Goal: Transaction & Acquisition: Book appointment/travel/reservation

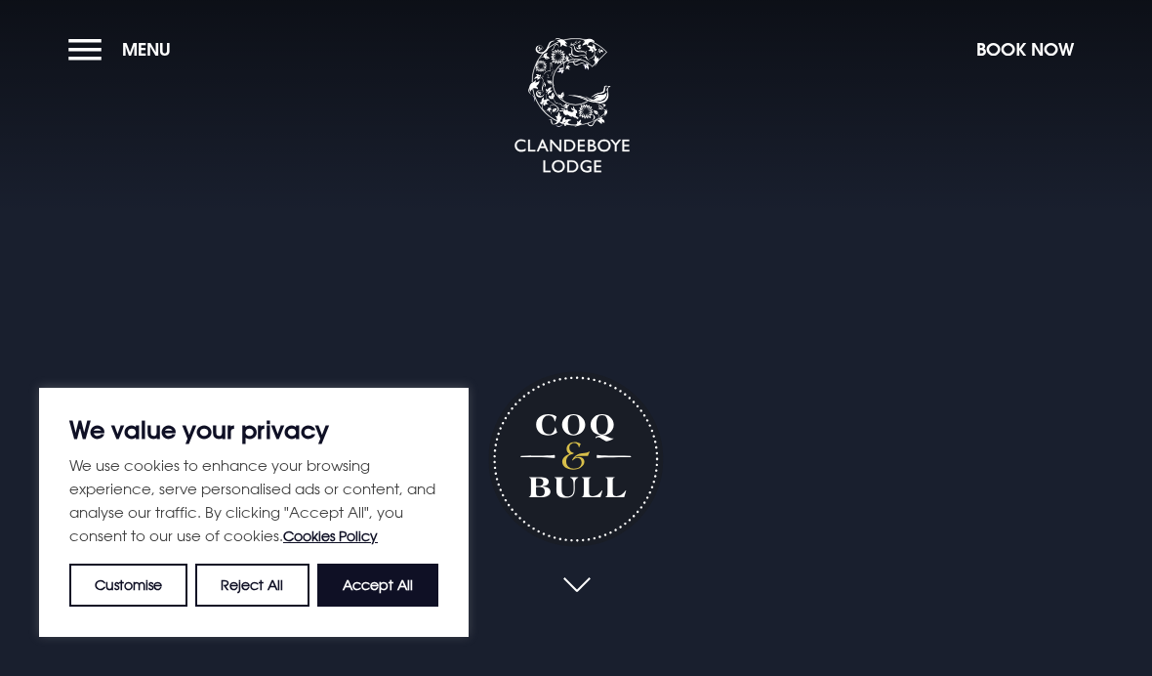
click at [379, 589] on button "Accept All" at bounding box center [377, 584] width 121 height 43
checkbox input "true"
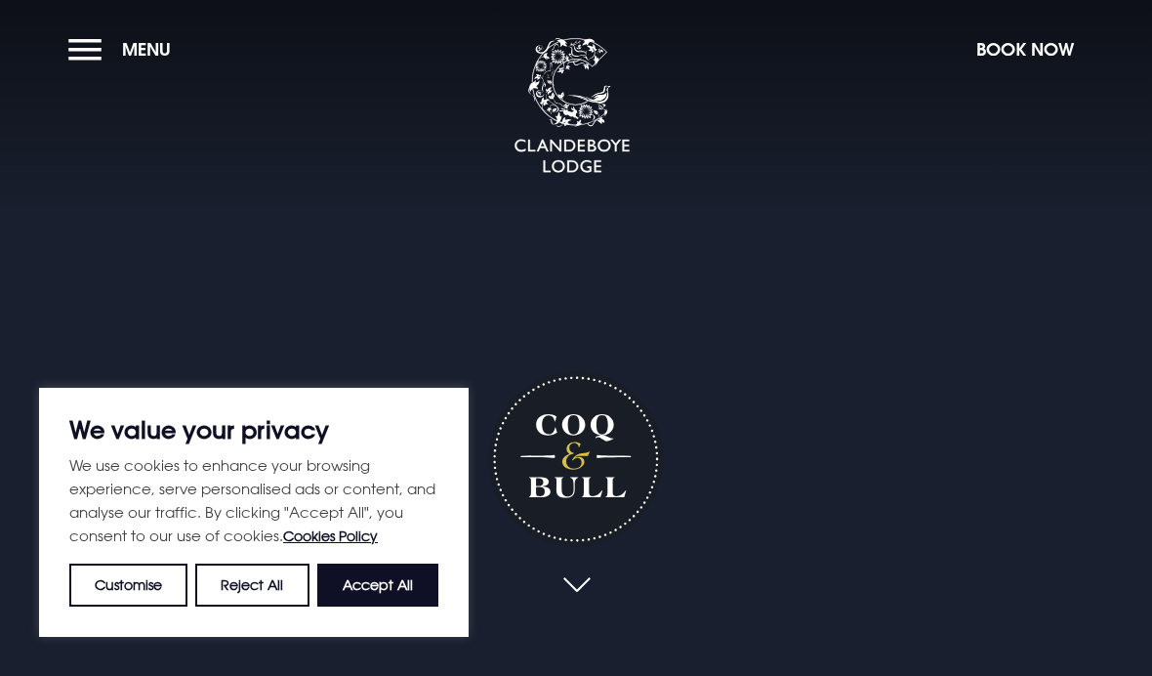
checkbox input "true"
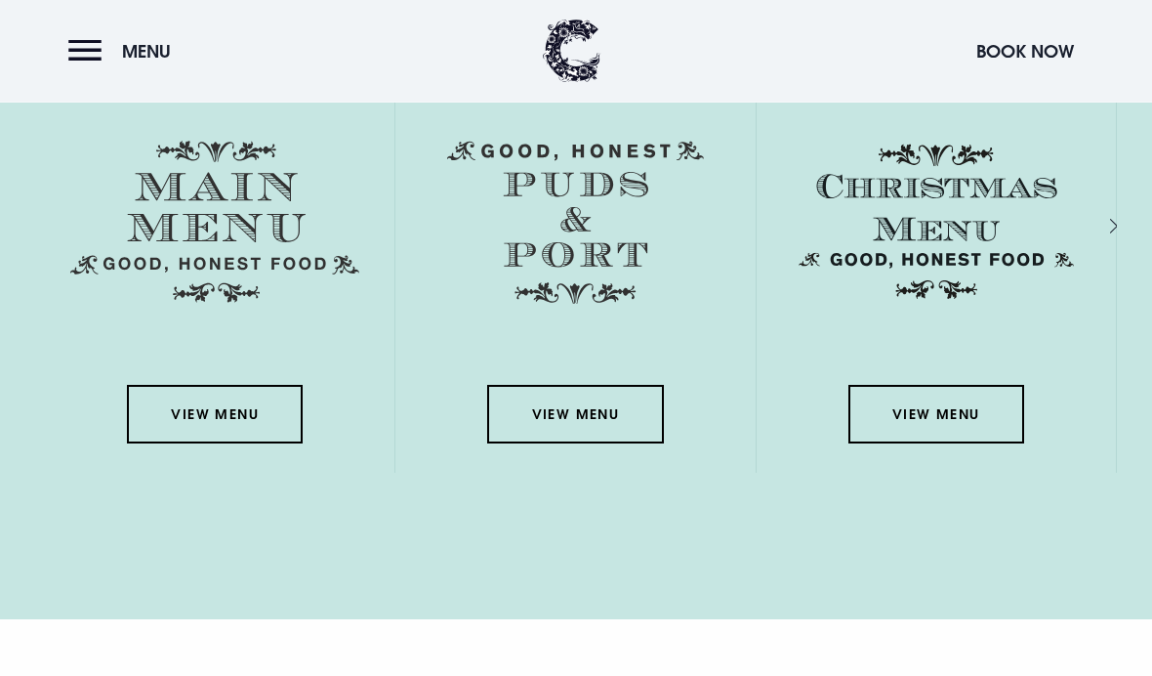
scroll to position [2797, 0]
click at [214, 443] on link "View Menu" at bounding box center [215, 414] width 176 height 59
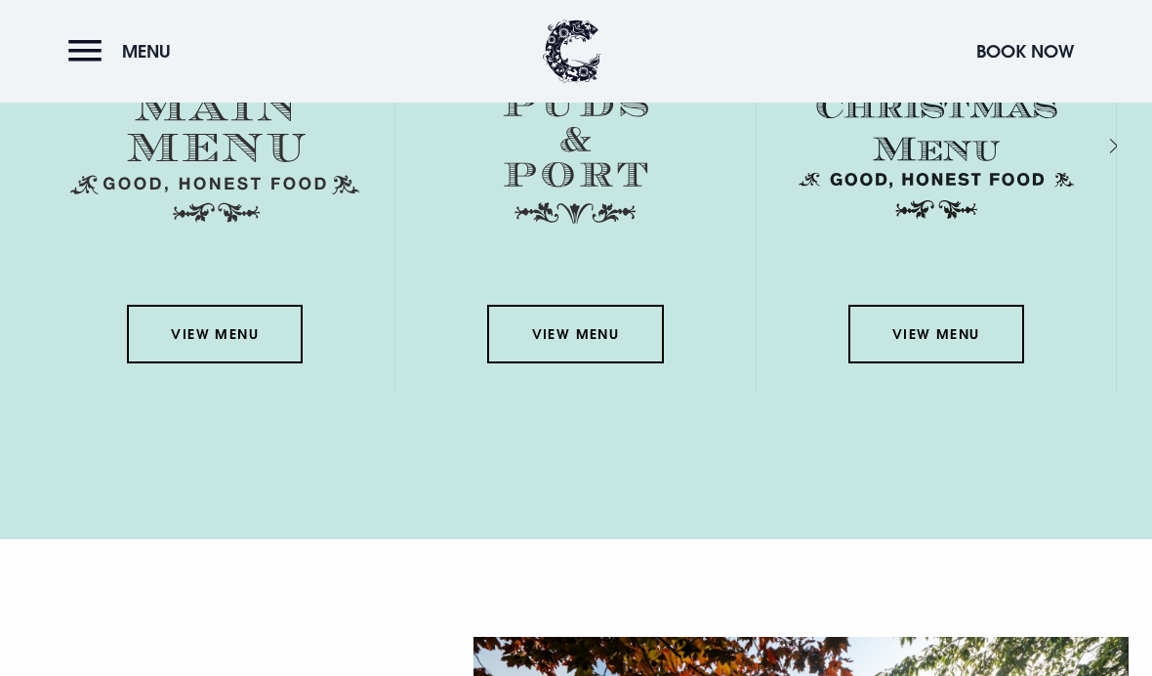
click at [571, 363] on link "View Menu" at bounding box center [575, 334] width 176 height 59
click at [933, 363] on link "View Menu" at bounding box center [936, 334] width 176 height 59
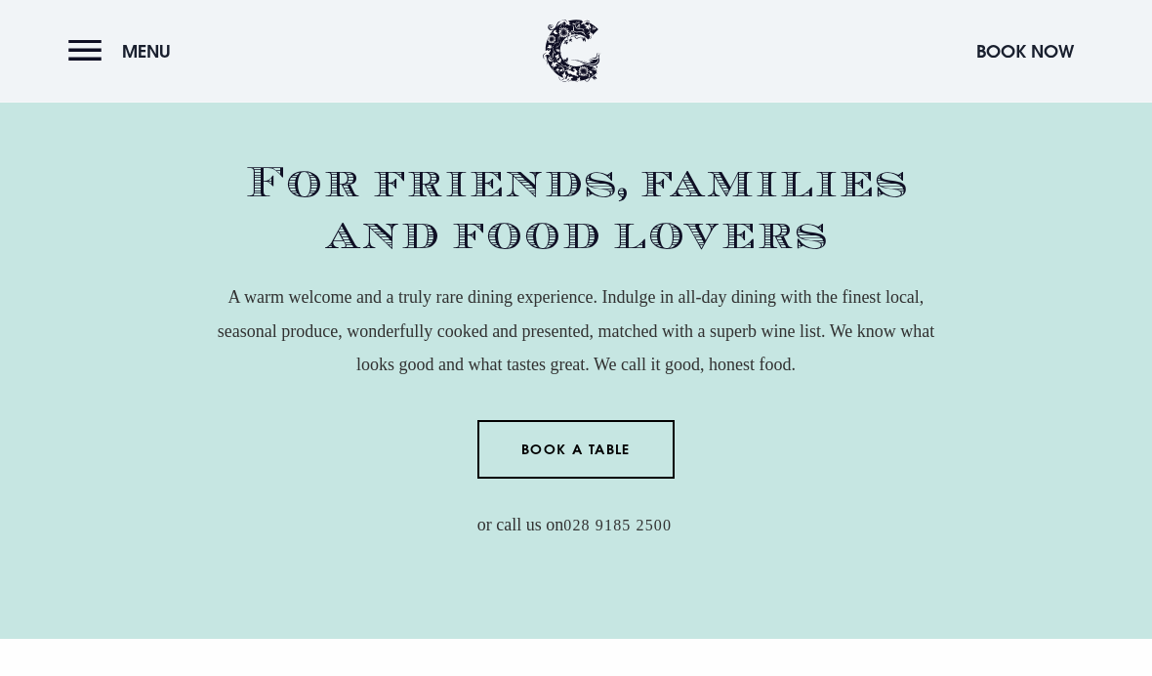
scroll to position [582, 0]
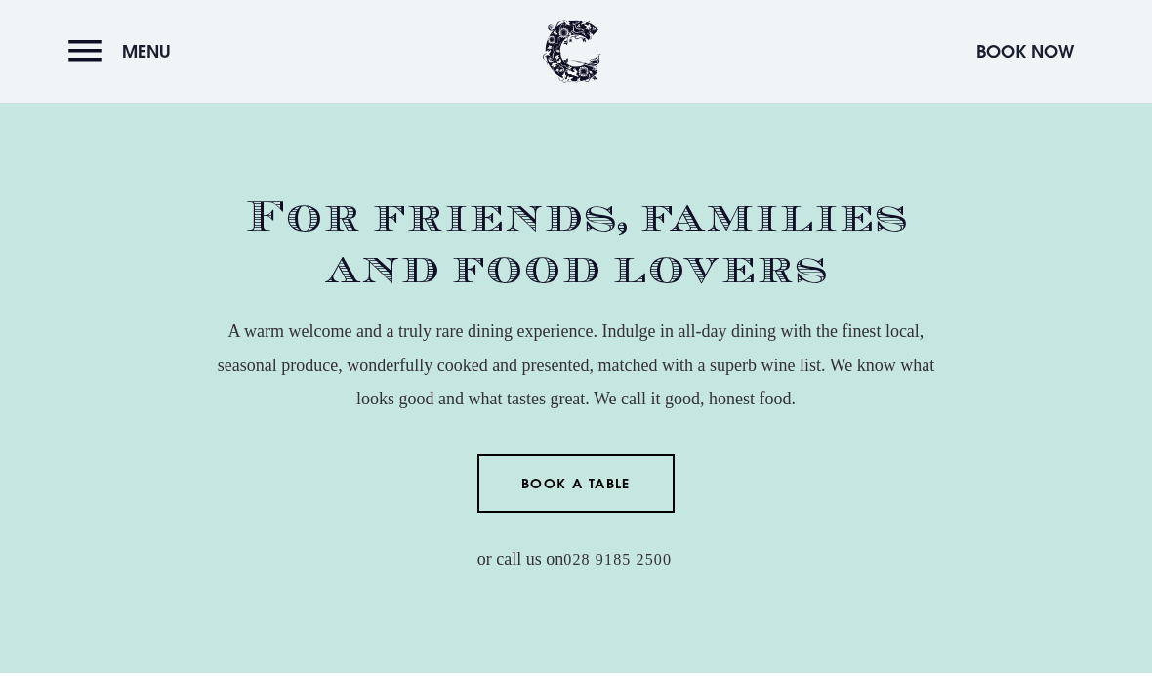
click at [990, 320] on div "For friends, families and food lovers A warm welcome and a truly rare dining ex…" at bounding box center [576, 383] width 1129 height 384
click at [565, 513] on link "Book a Table" at bounding box center [576, 483] width 198 height 59
click at [580, 513] on link "Book a Table" at bounding box center [576, 483] width 198 height 59
